Goal: Transaction & Acquisition: Purchase product/service

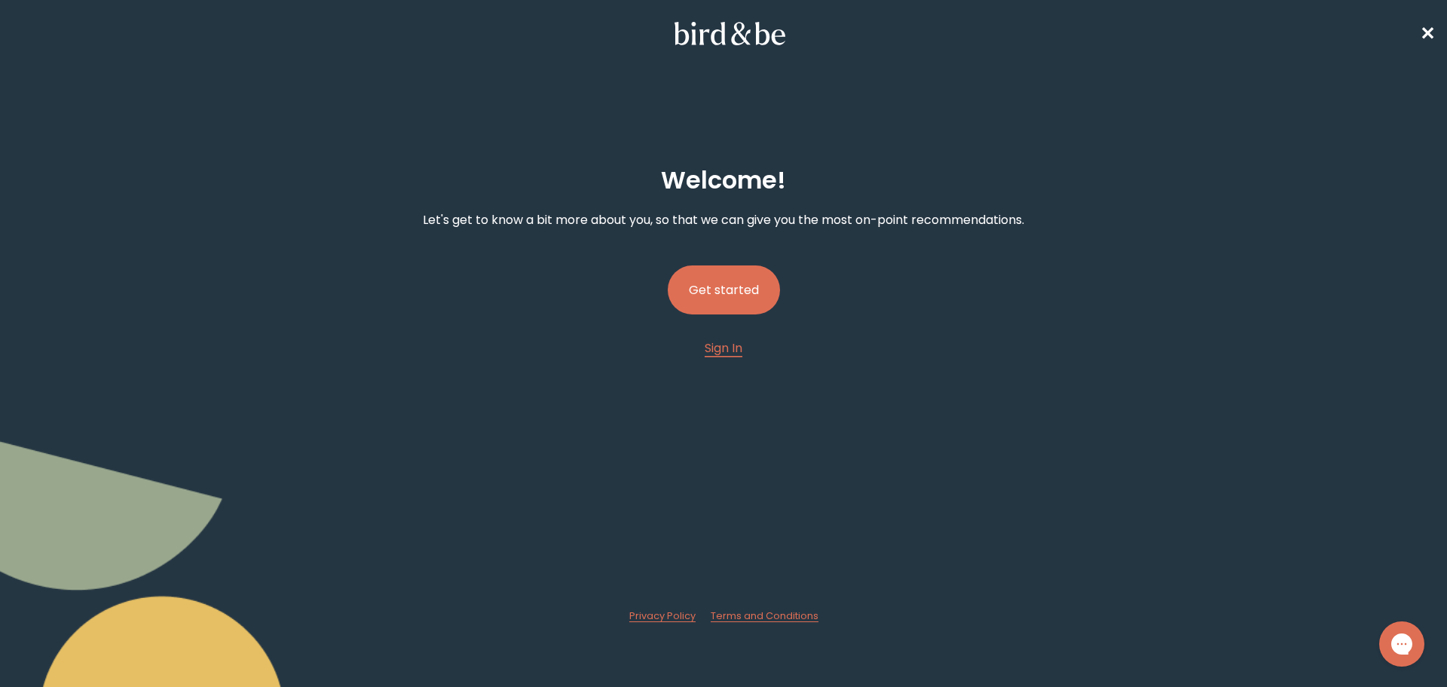
click at [763, 281] on button "Get started" at bounding box center [724, 289] width 112 height 49
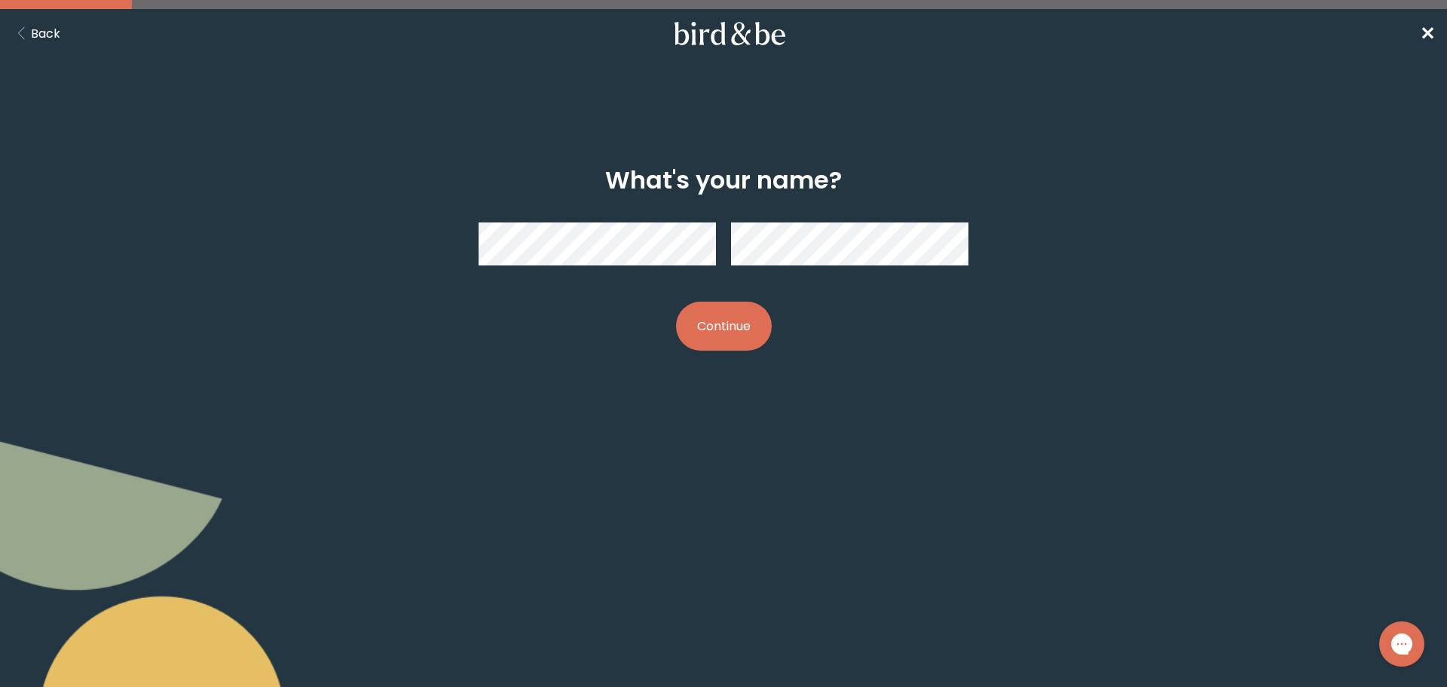
click at [733, 326] on button "Continue" at bounding box center [724, 326] width 96 height 49
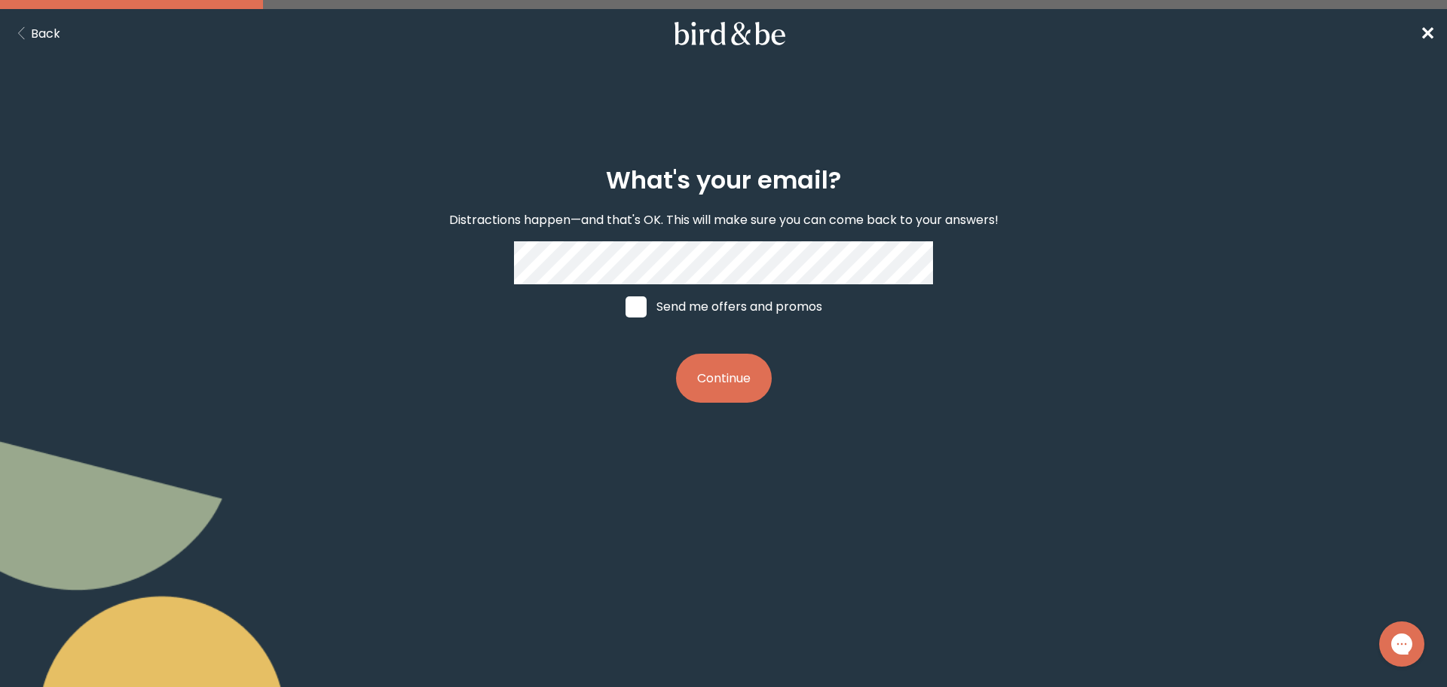
click at [693, 362] on button "Continue" at bounding box center [724, 378] width 96 height 49
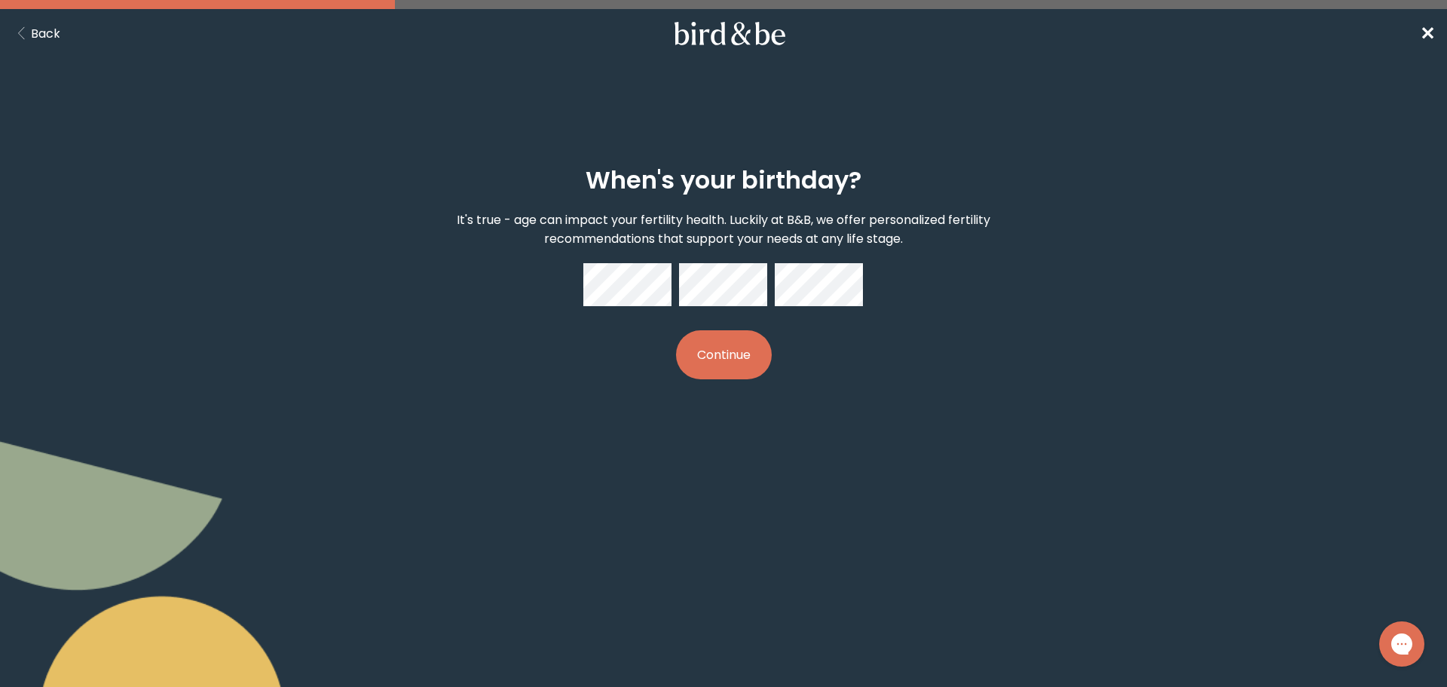
click at [733, 348] on button "Continue" at bounding box center [724, 354] width 96 height 49
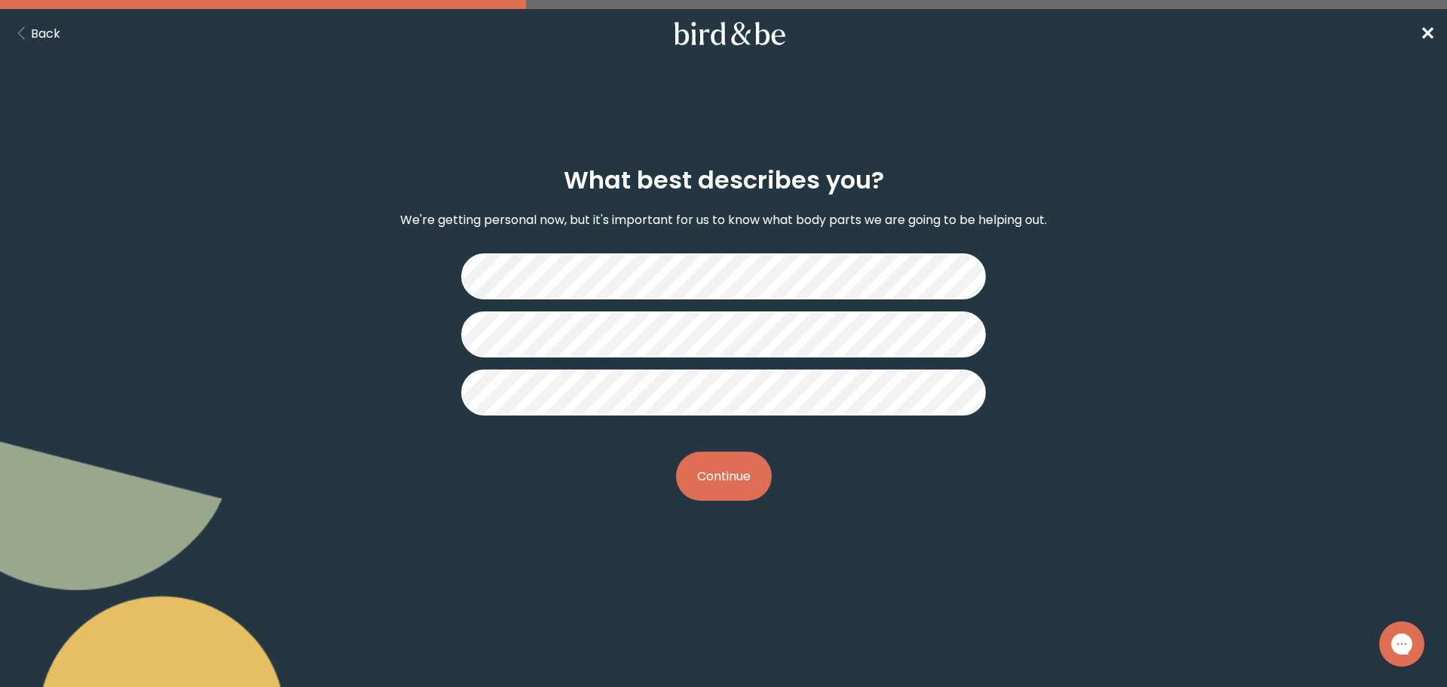
click at [725, 488] on button "Continue" at bounding box center [724, 476] width 96 height 49
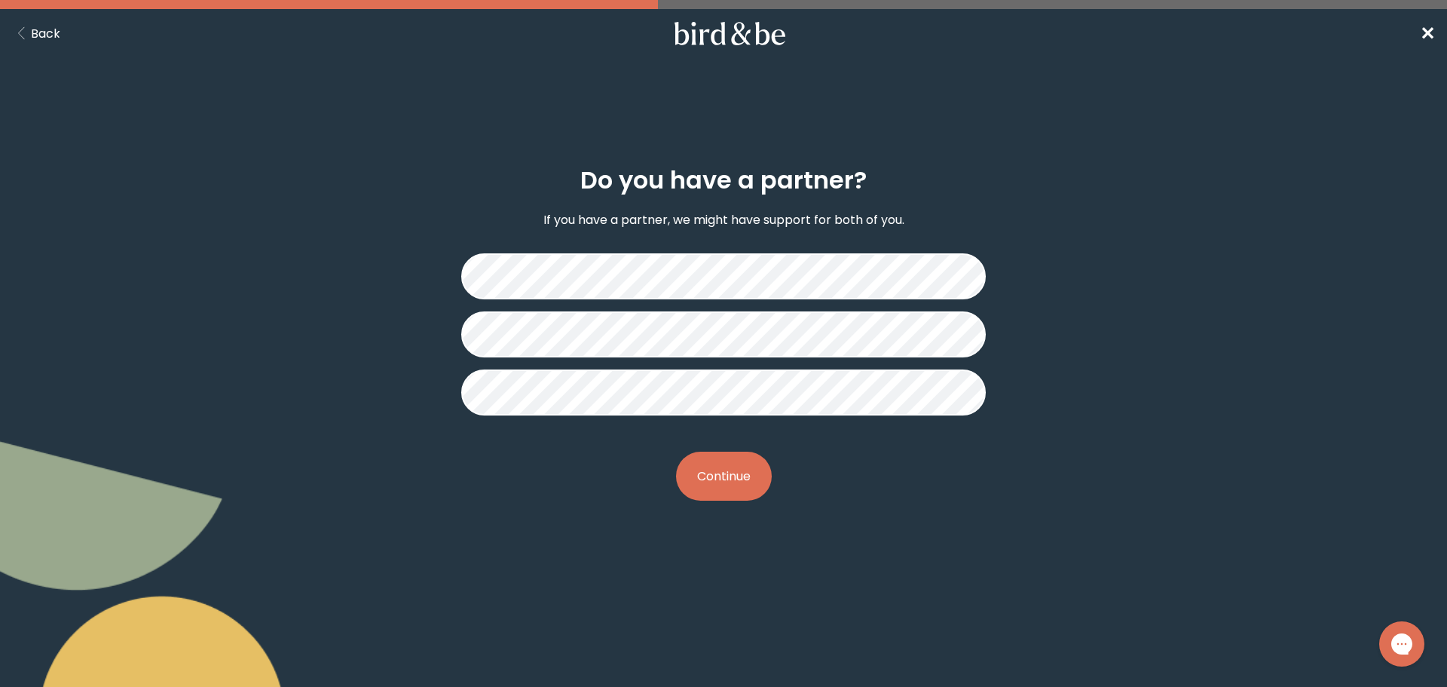
click at [729, 472] on button "Continue" at bounding box center [724, 476] width 96 height 49
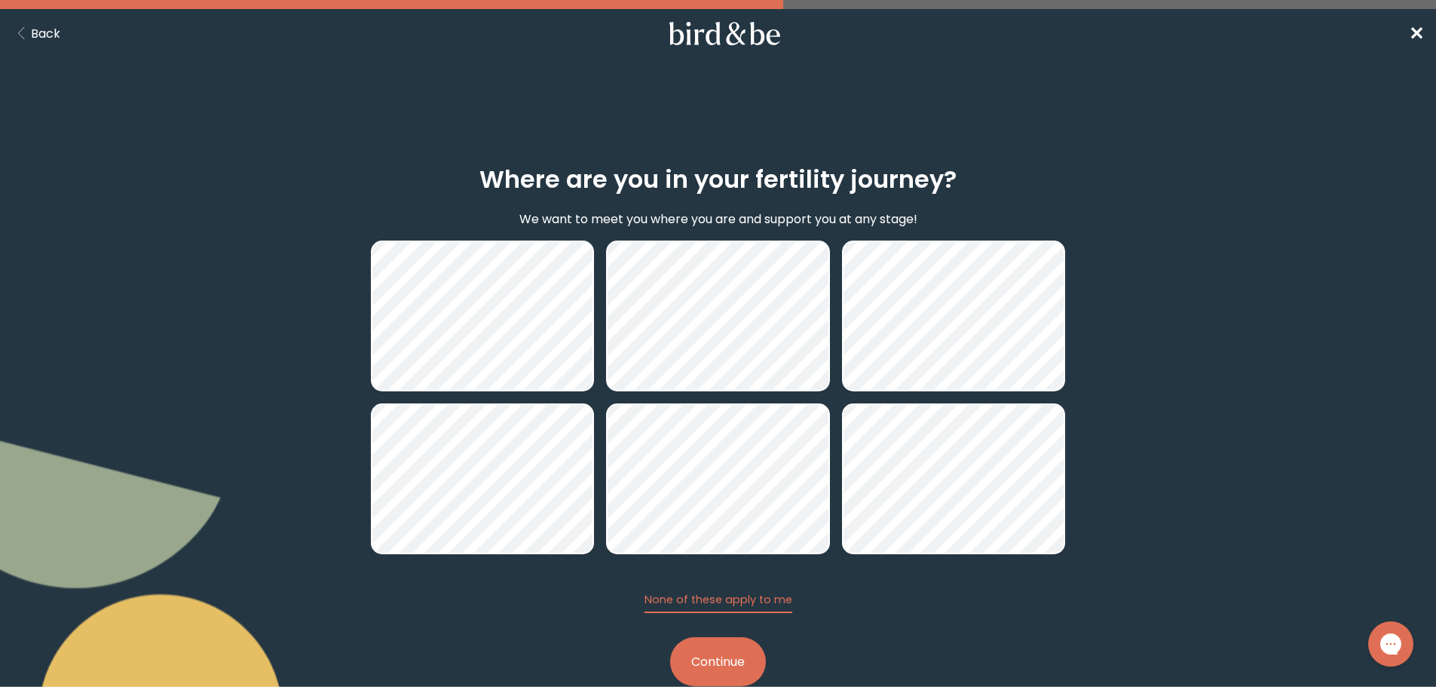
click at [718, 655] on button "Continue" at bounding box center [718, 661] width 96 height 49
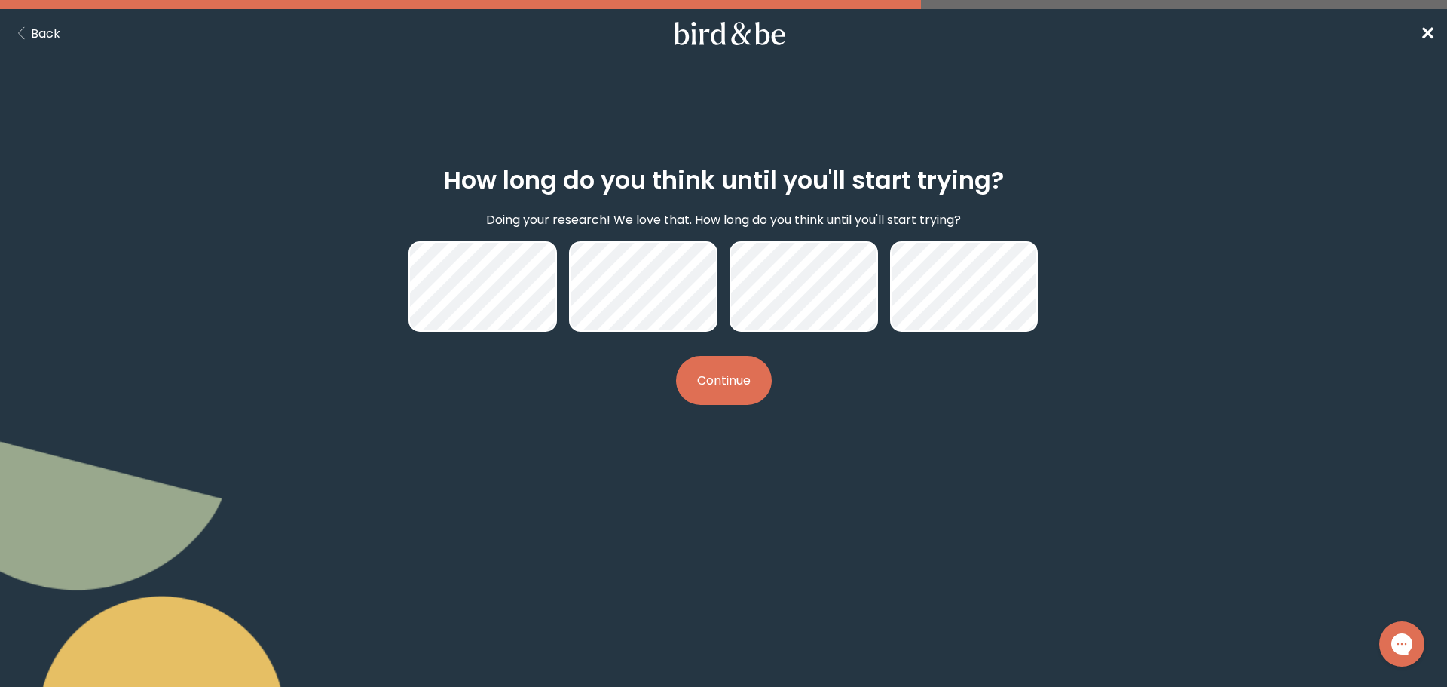
click at [705, 376] on button "Continue" at bounding box center [724, 380] width 96 height 49
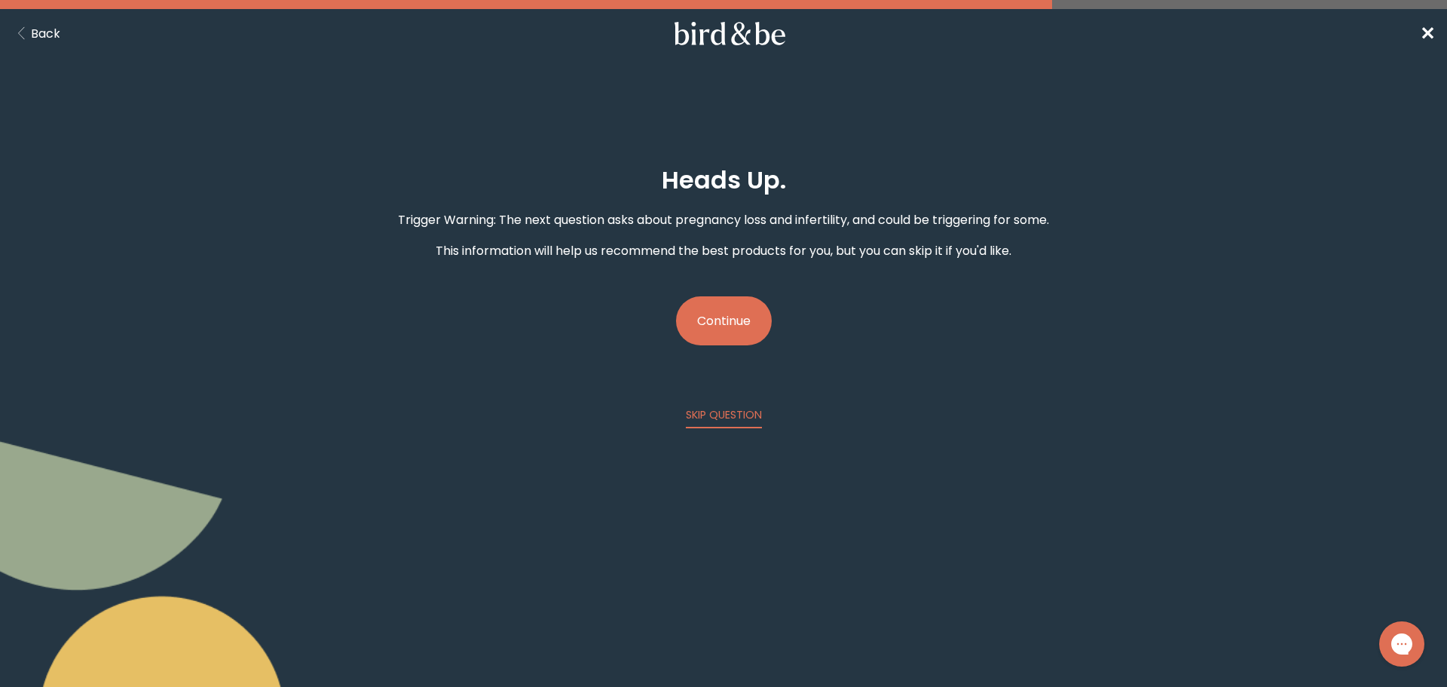
click at [707, 317] on button "Continue" at bounding box center [724, 320] width 96 height 49
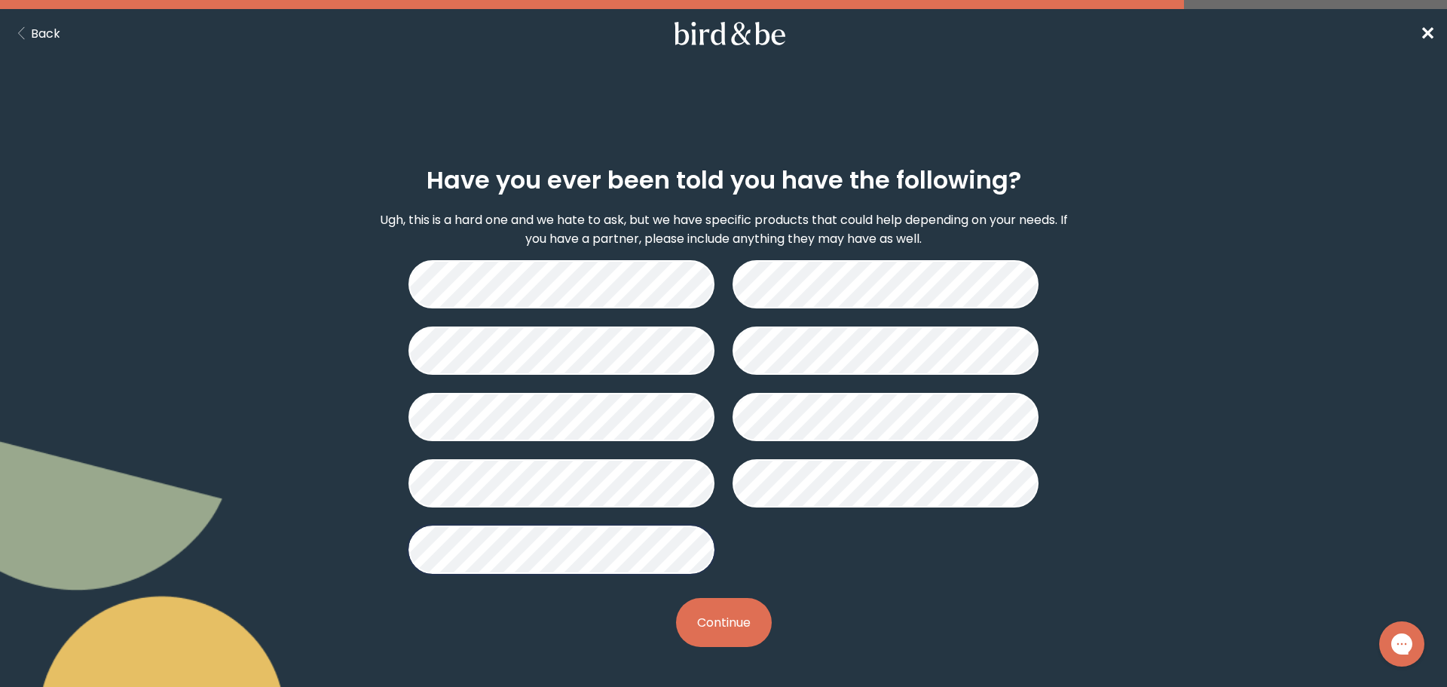
click at [737, 633] on button "Continue" at bounding box center [724, 622] width 96 height 49
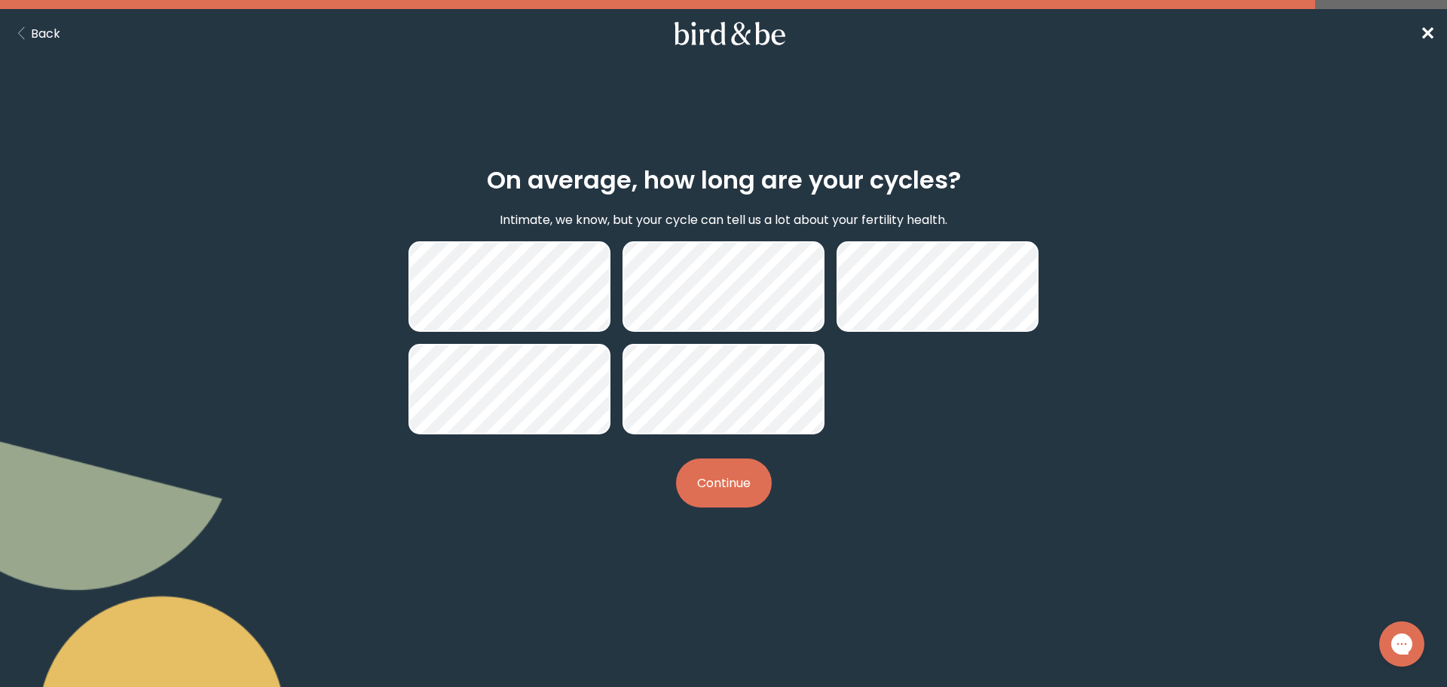
click at [730, 484] on button "Continue" at bounding box center [724, 482] width 96 height 49
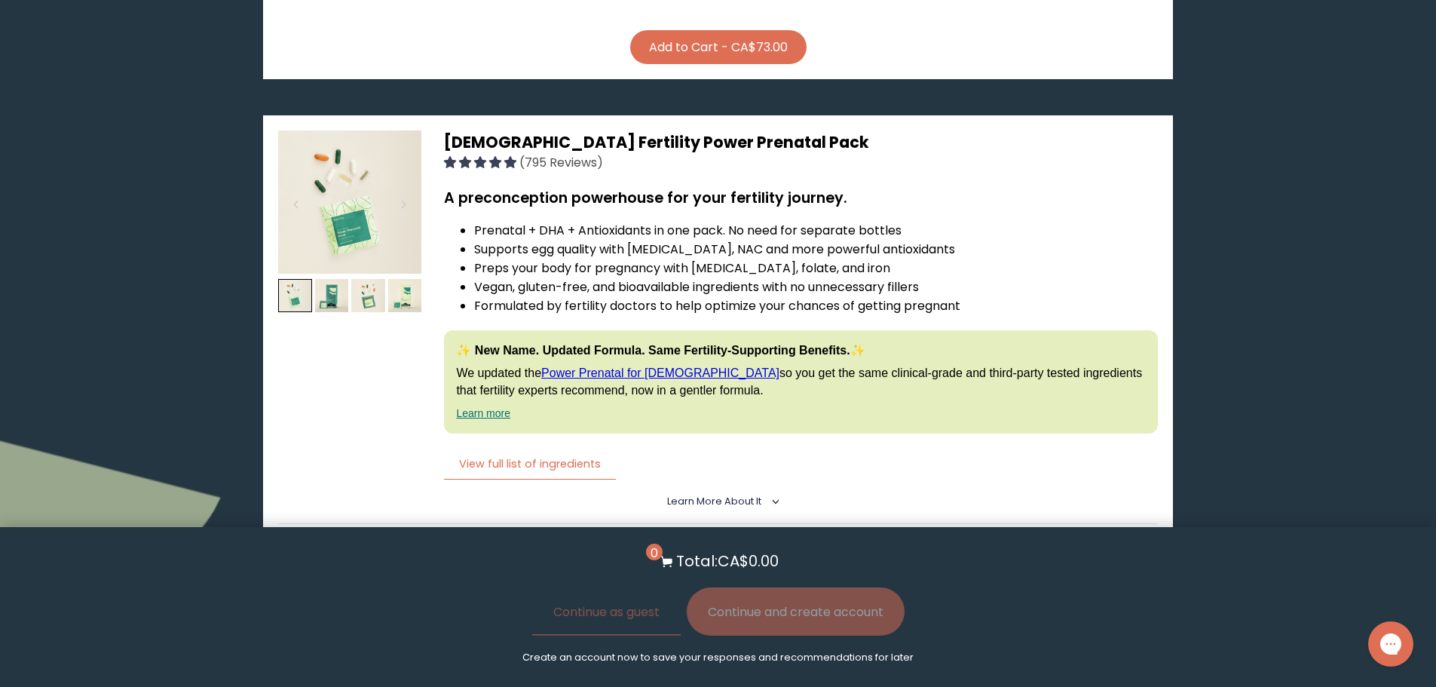
scroll to position [2864, 0]
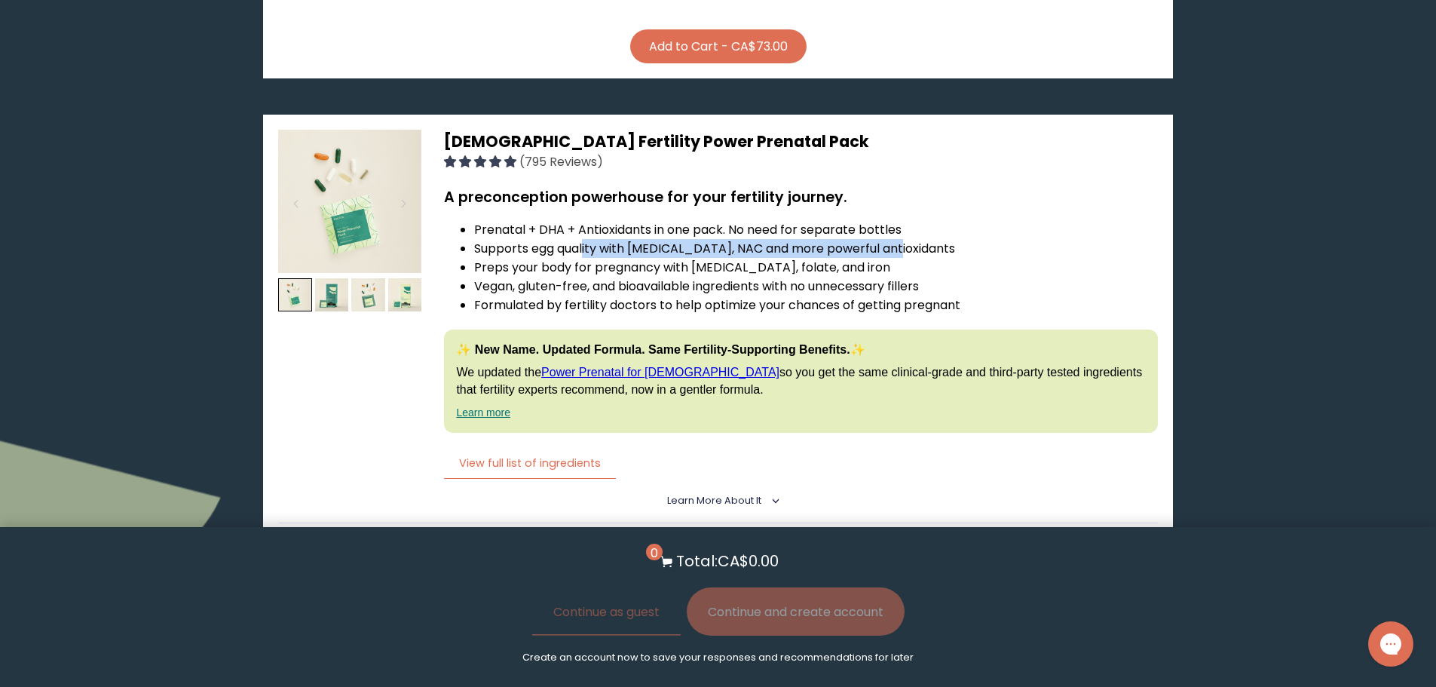
drag, startPoint x: 586, startPoint y: 246, endPoint x: 917, endPoint y: 248, distance: 331.7
click at [917, 248] on li "Supports egg quality with [MEDICAL_DATA], NAC and more powerful antioxidants" at bounding box center [815, 248] width 683 height 19
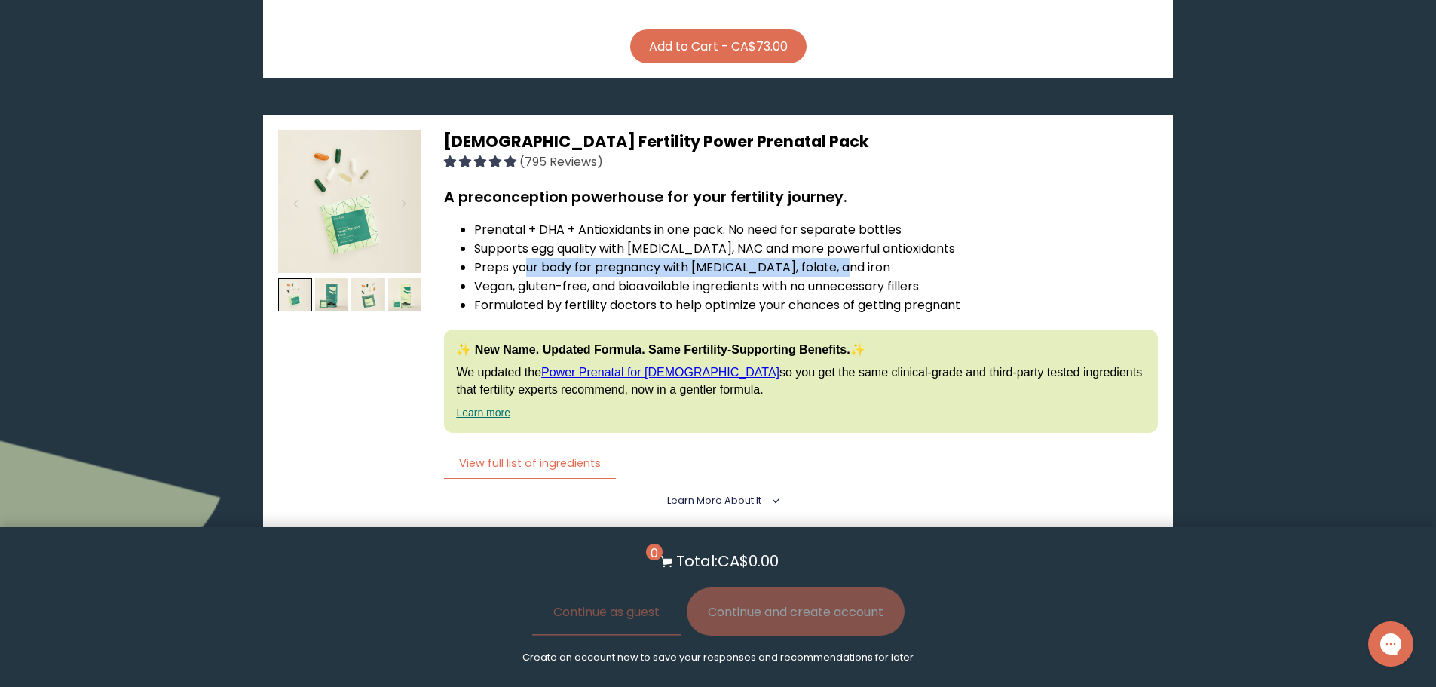
drag, startPoint x: 565, startPoint y: 274, endPoint x: 925, endPoint y: 270, distance: 359.6
click at [925, 270] on li "Preps your body for pregnancy with [MEDICAL_DATA], folate, and iron" at bounding box center [815, 267] width 683 height 19
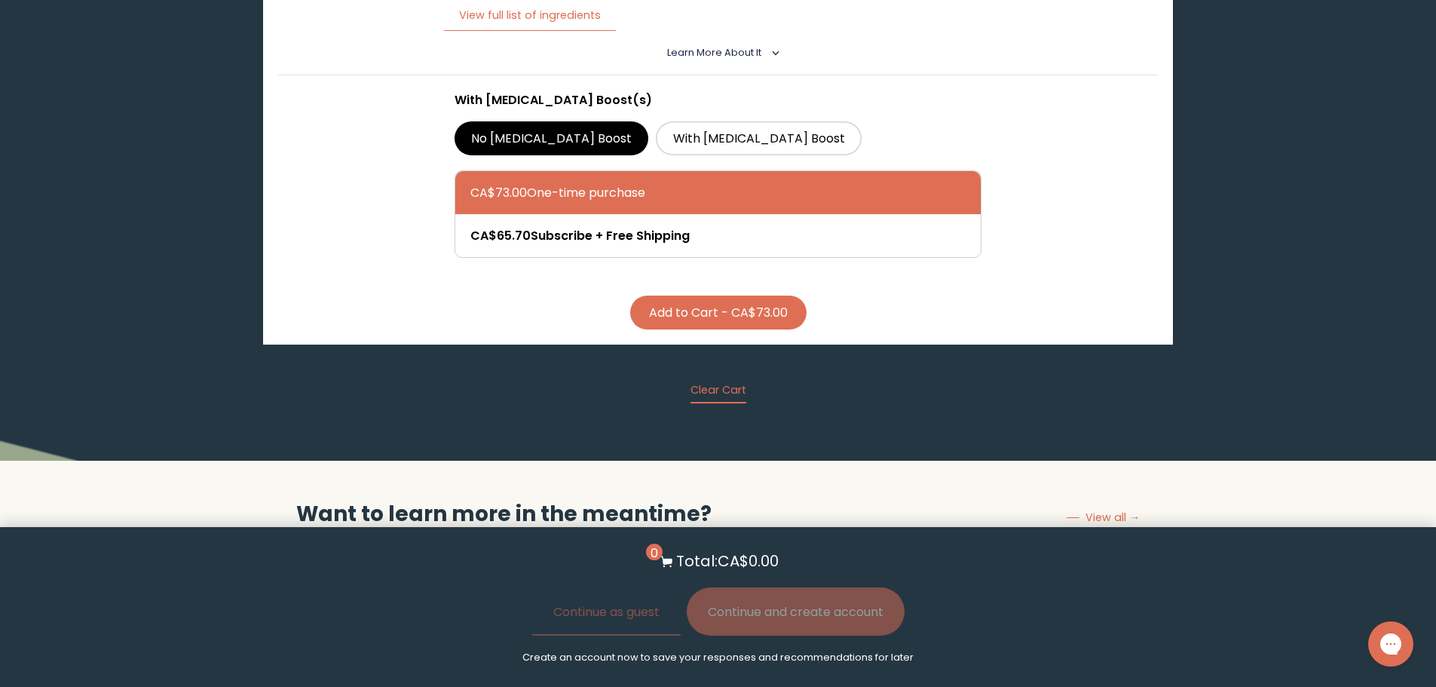
scroll to position [3317, 0]
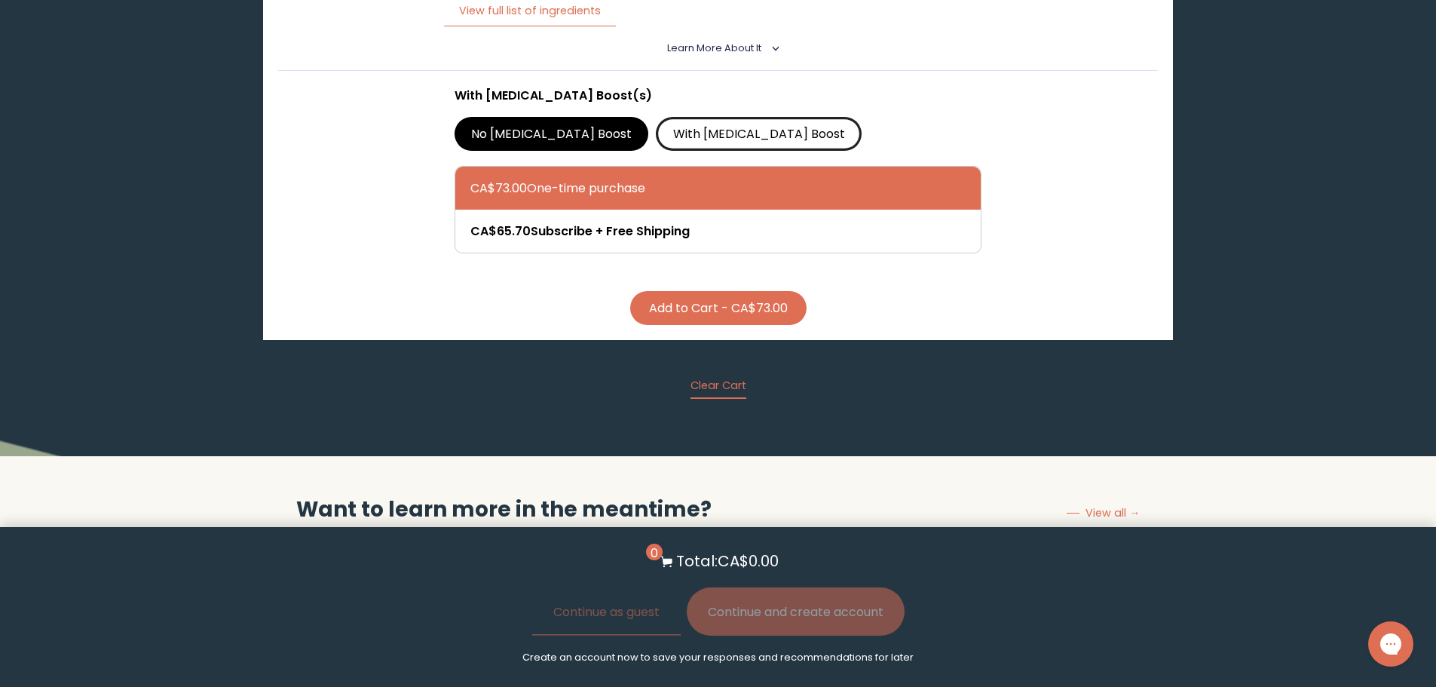
click at [697, 134] on label "With [MEDICAL_DATA] Boost" at bounding box center [759, 133] width 206 height 33
click at [0, 0] on input "With [MEDICAL_DATA] Boost" at bounding box center [0, 0] width 0 height 0
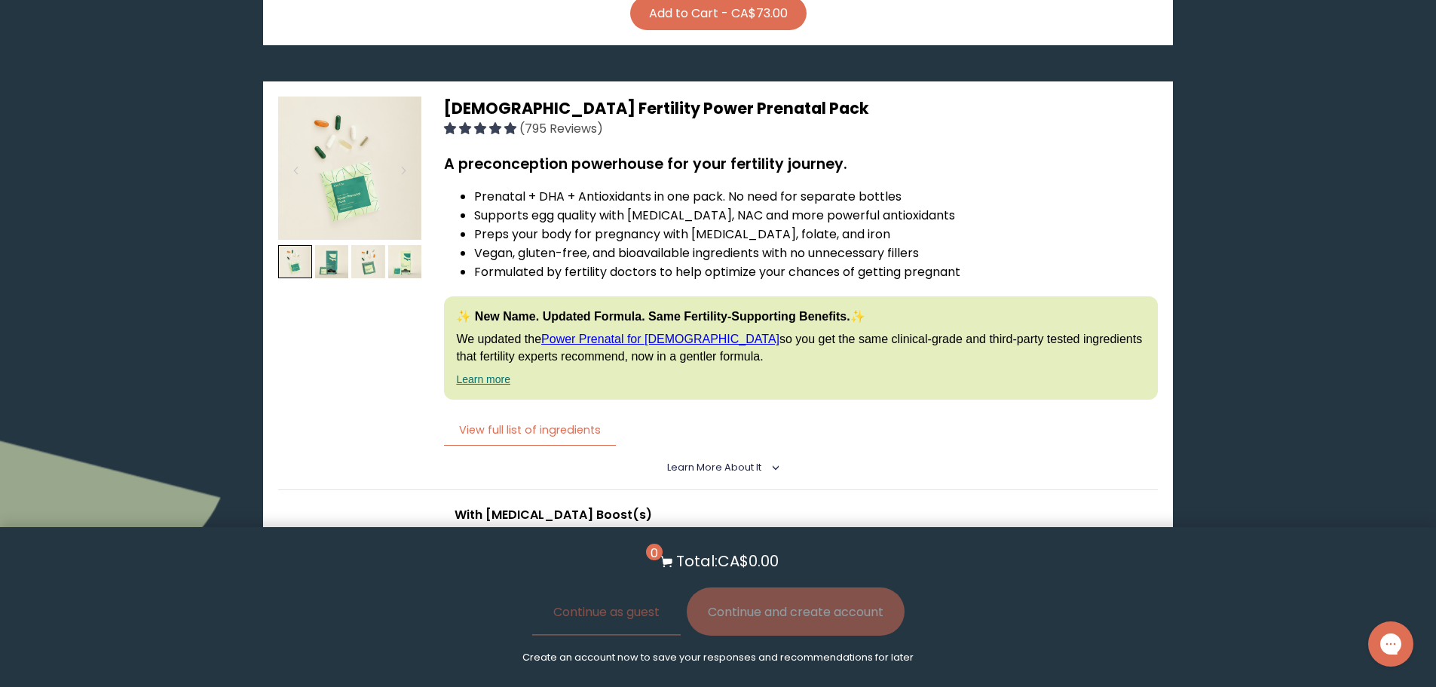
scroll to position [2864, 0]
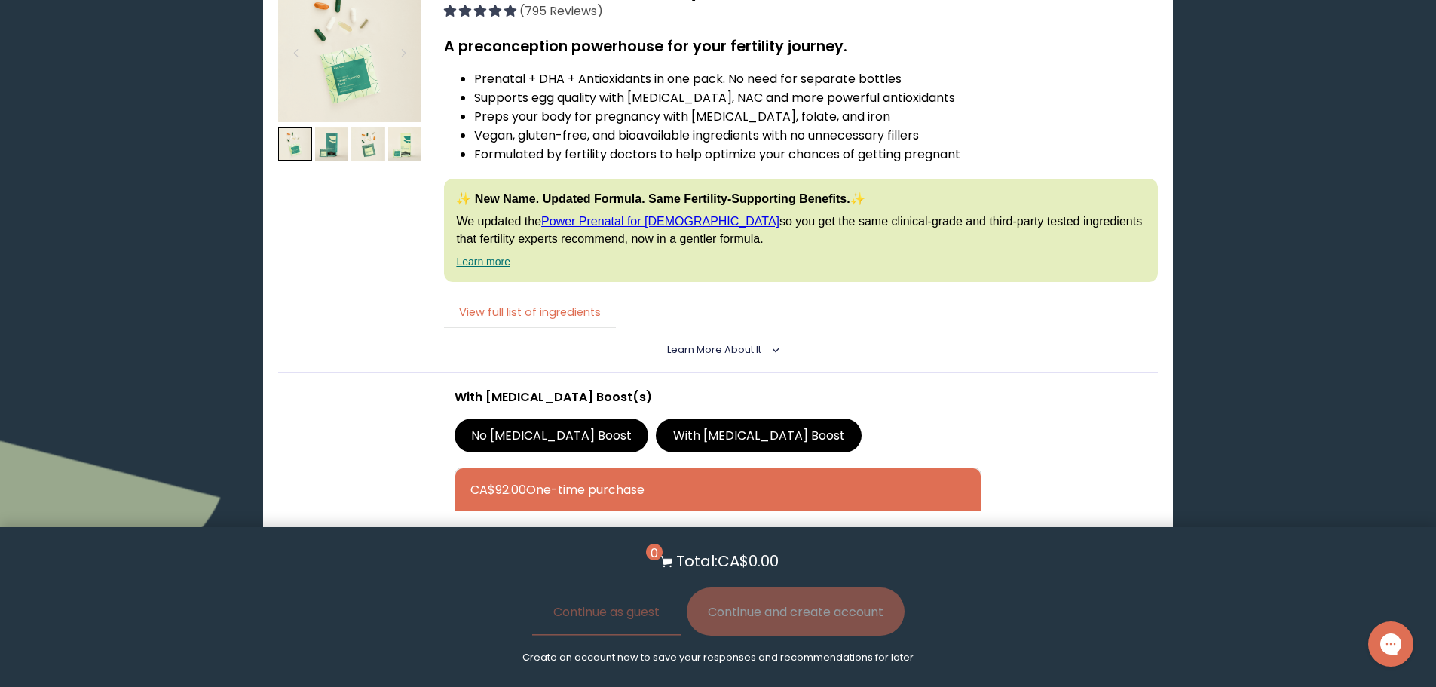
click at [498, 307] on button "View full list of ingredients" at bounding box center [530, 312] width 172 height 31
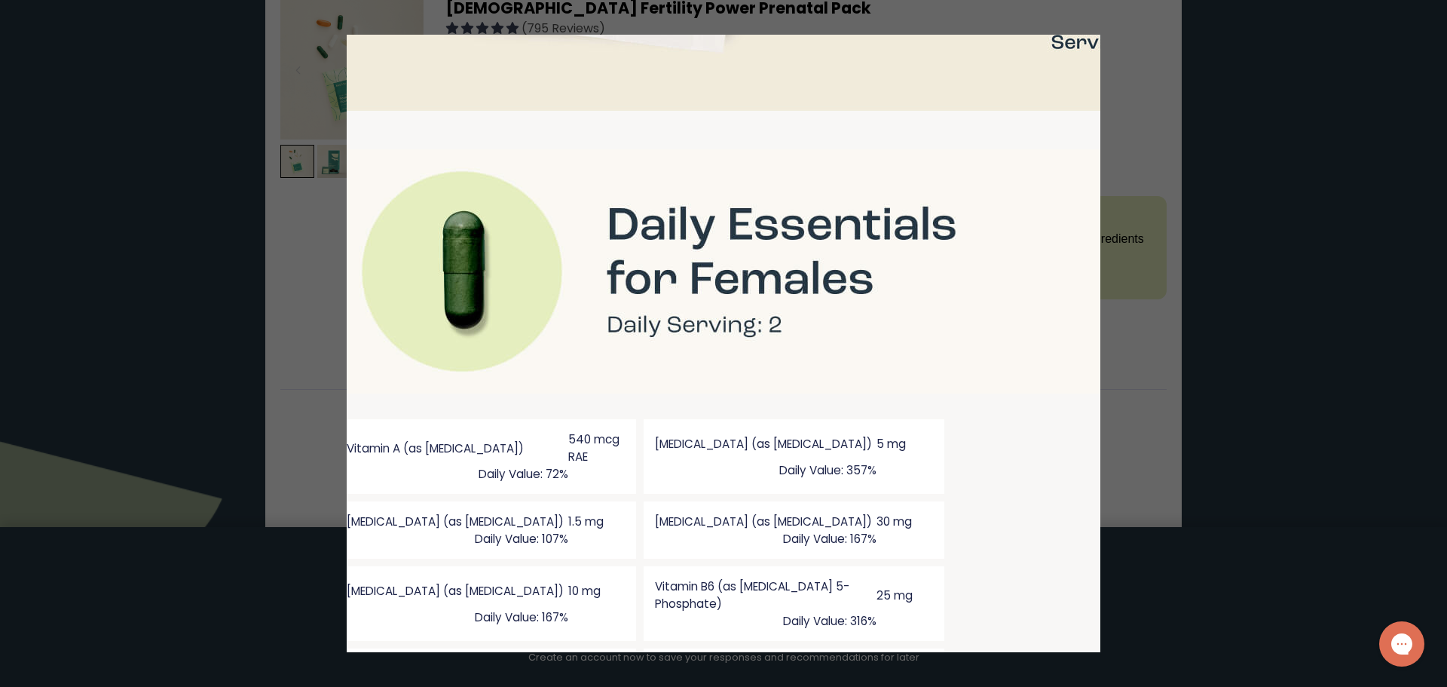
scroll to position [1024, 84]
click at [1173, 64] on div at bounding box center [723, 343] width 1447 height 687
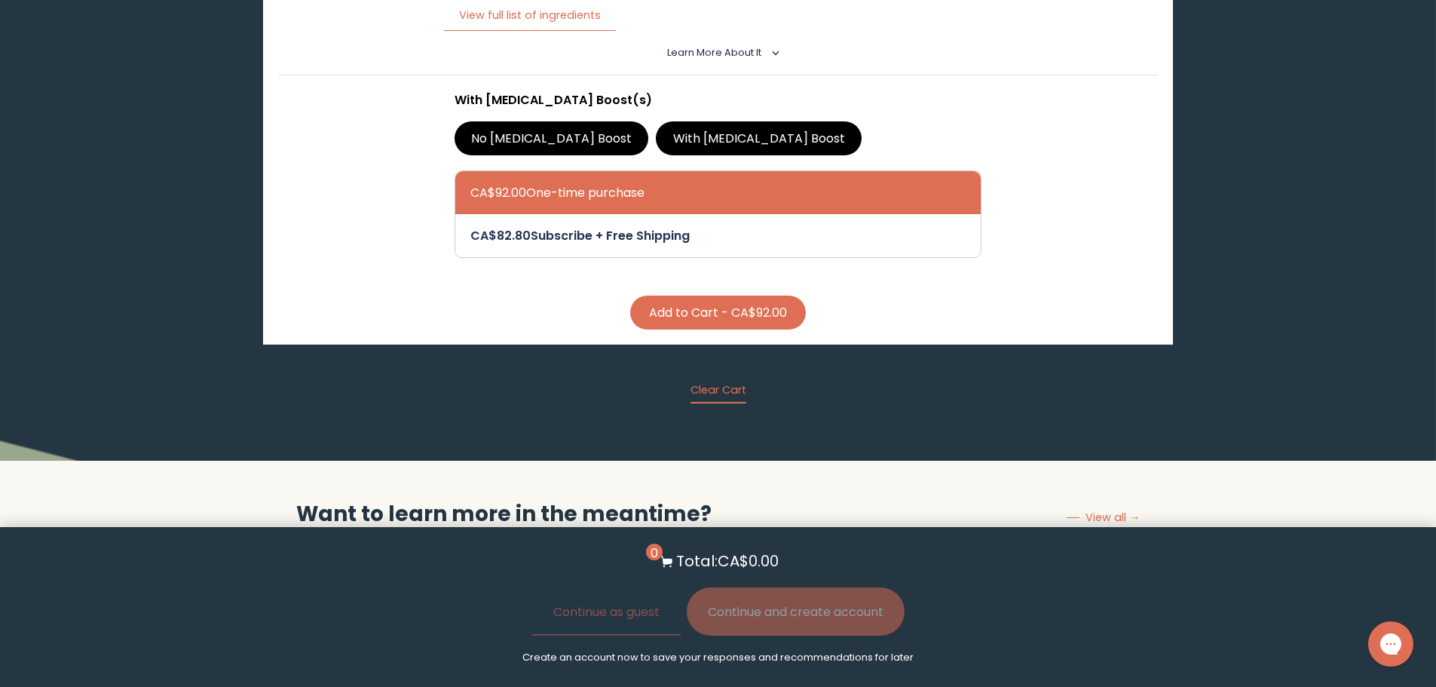
scroll to position [3317, 0]
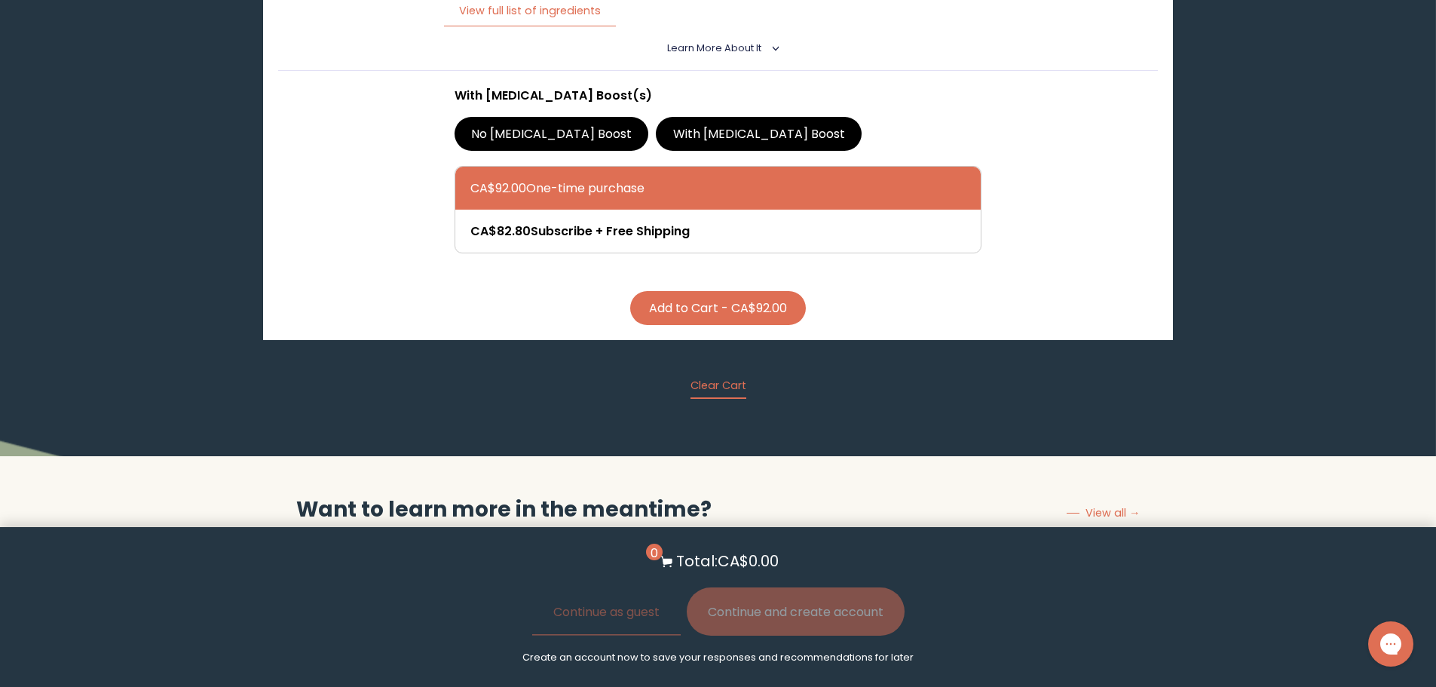
click at [690, 296] on button "Add to Cart - CA$92.00" at bounding box center [718, 308] width 176 height 34
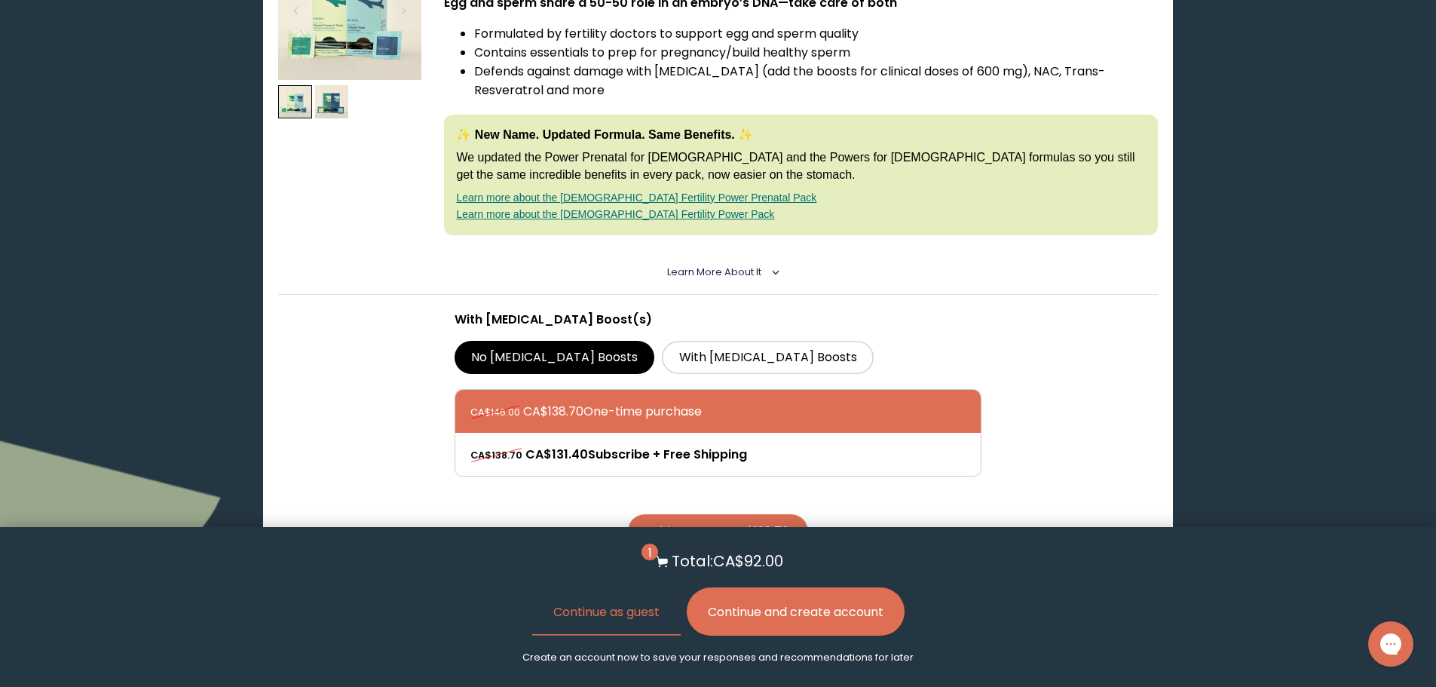
scroll to position [0, 0]
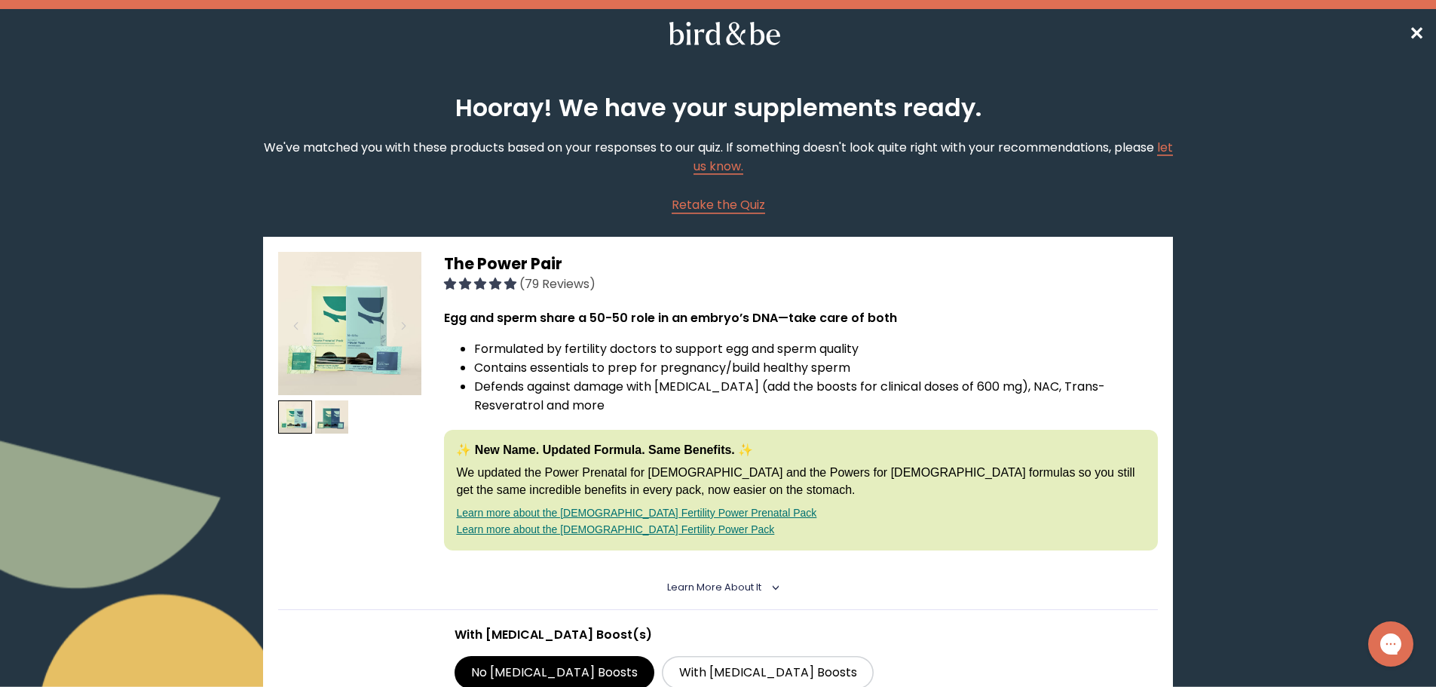
click at [743, 29] on icon at bounding box center [725, 33] width 118 height 23
